Goal: Transaction & Acquisition: Subscribe to service/newsletter

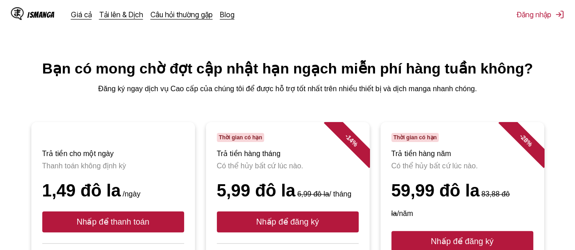
click at [42, 14] on font "IsManga" at bounding box center [40, 14] width 27 height 9
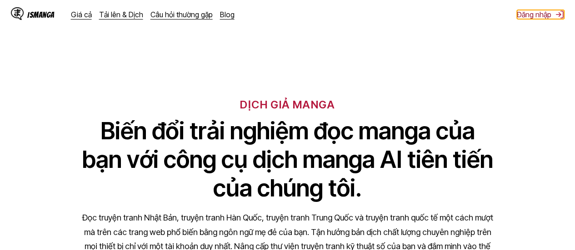
click at [522, 15] on font "Đăng nhập" at bounding box center [534, 14] width 35 height 9
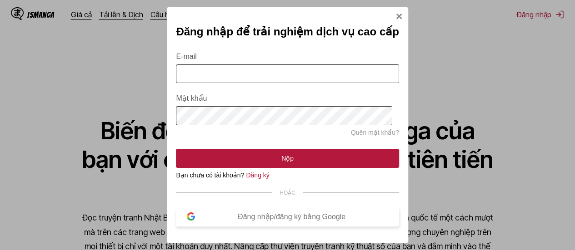
click at [291, 221] on font "Đăng nhập/đăng ký bằng Google" at bounding box center [292, 217] width 108 height 8
click at [396, 16] on img "Đăng nhập Modal" at bounding box center [398, 16] width 7 height 7
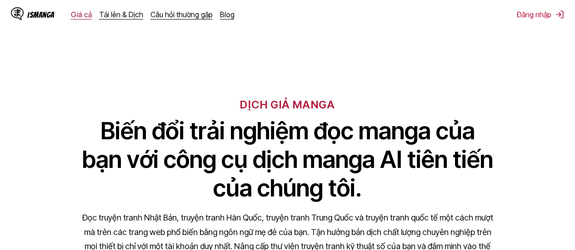
click at [84, 18] on font "Giá cả" at bounding box center [81, 14] width 21 height 9
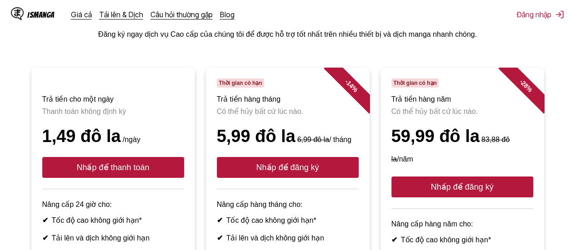
scroll to position [35, 0]
